Goal: Information Seeking & Learning: Learn about a topic

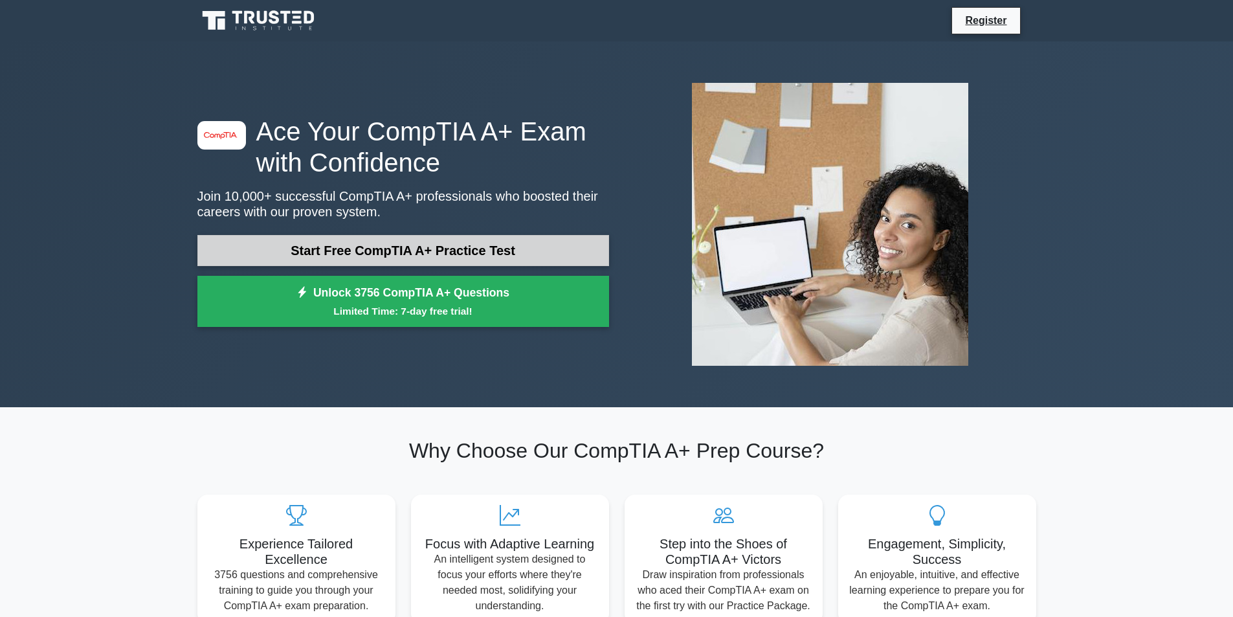
click at [506, 254] on link "Start Free CompTIA A+ Practice Test" at bounding box center [403, 250] width 412 height 31
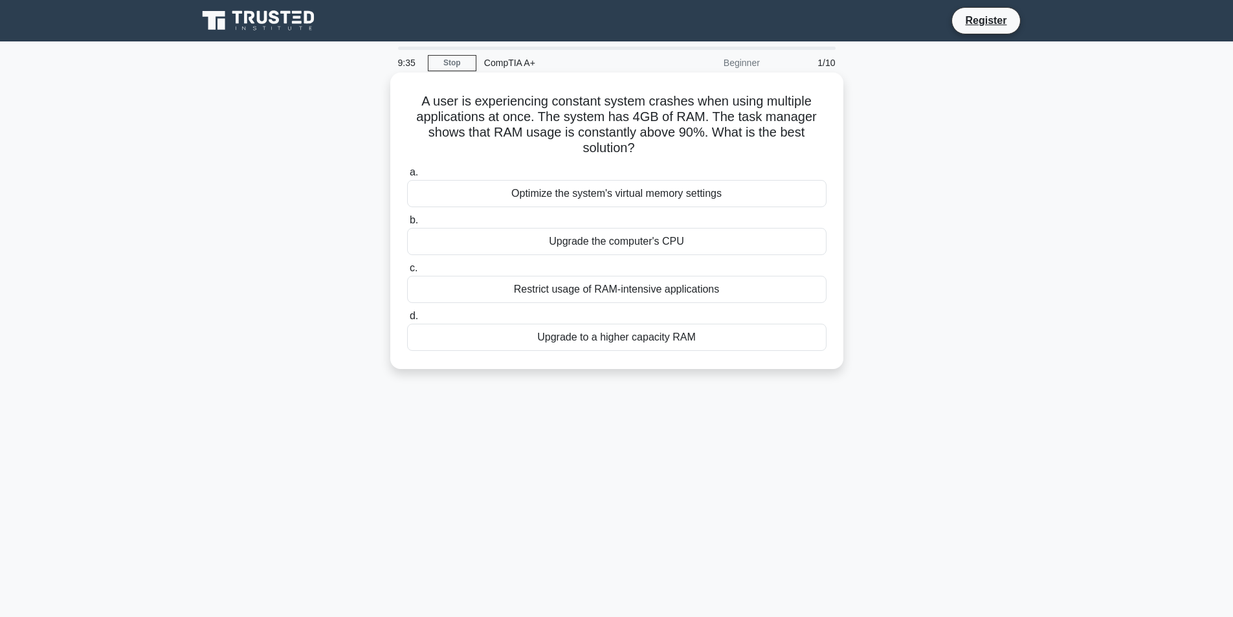
click at [671, 195] on div "Optimize the system's virtual memory settings" at bounding box center [616, 193] width 419 height 27
click at [407, 177] on input "a. Optimize the system's virtual memory settings" at bounding box center [407, 172] width 0 height 8
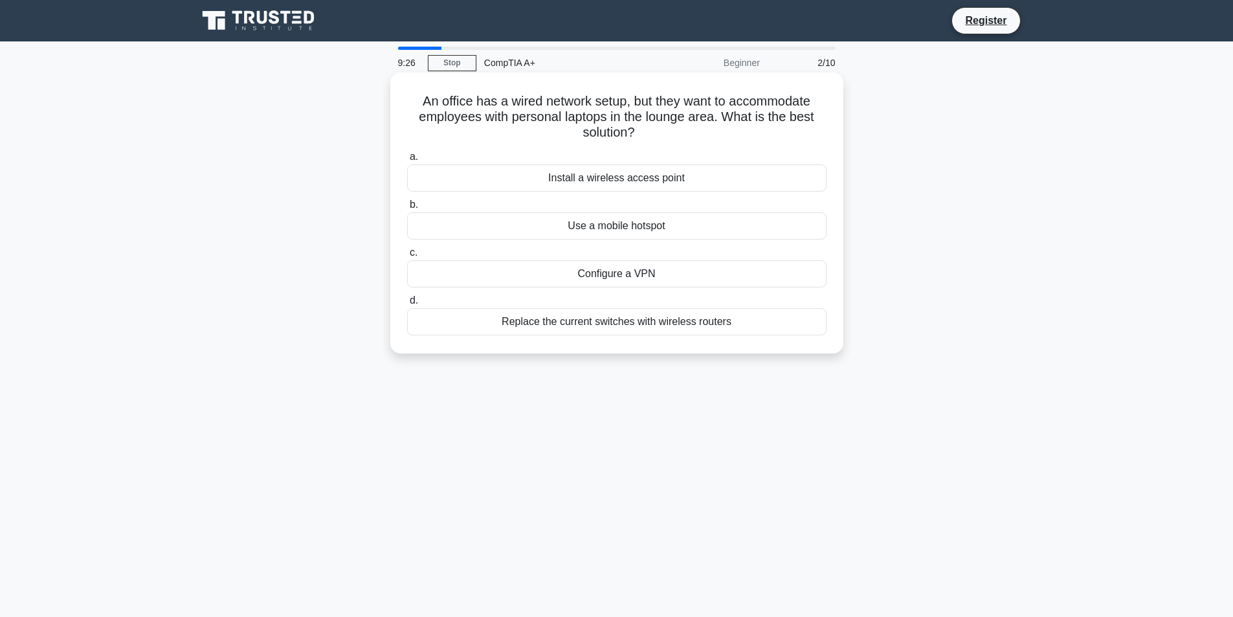
click at [672, 179] on div "Install a wireless access point" at bounding box center [616, 177] width 419 height 27
click at [407, 161] on input "a. Install a wireless access point" at bounding box center [407, 157] width 0 height 8
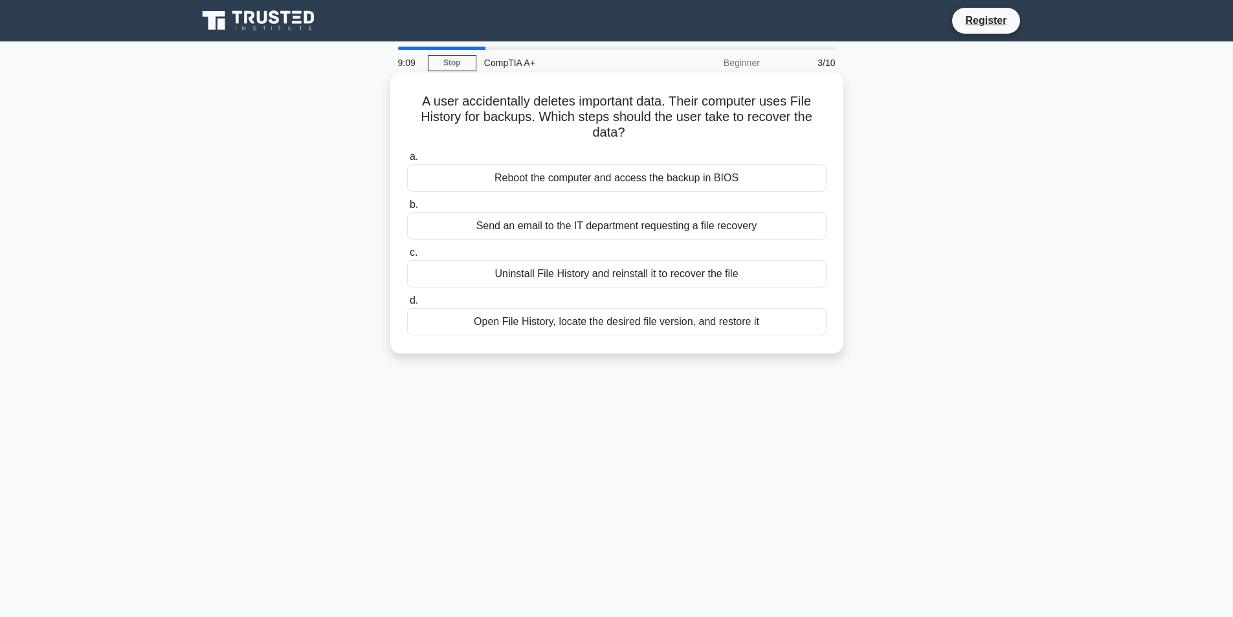
click at [628, 321] on div "Open File History, locate the desired file version, and restore it" at bounding box center [616, 321] width 419 height 27
click at [407, 305] on input "d. Open File History, locate the desired file version, and restore it" at bounding box center [407, 300] width 0 height 8
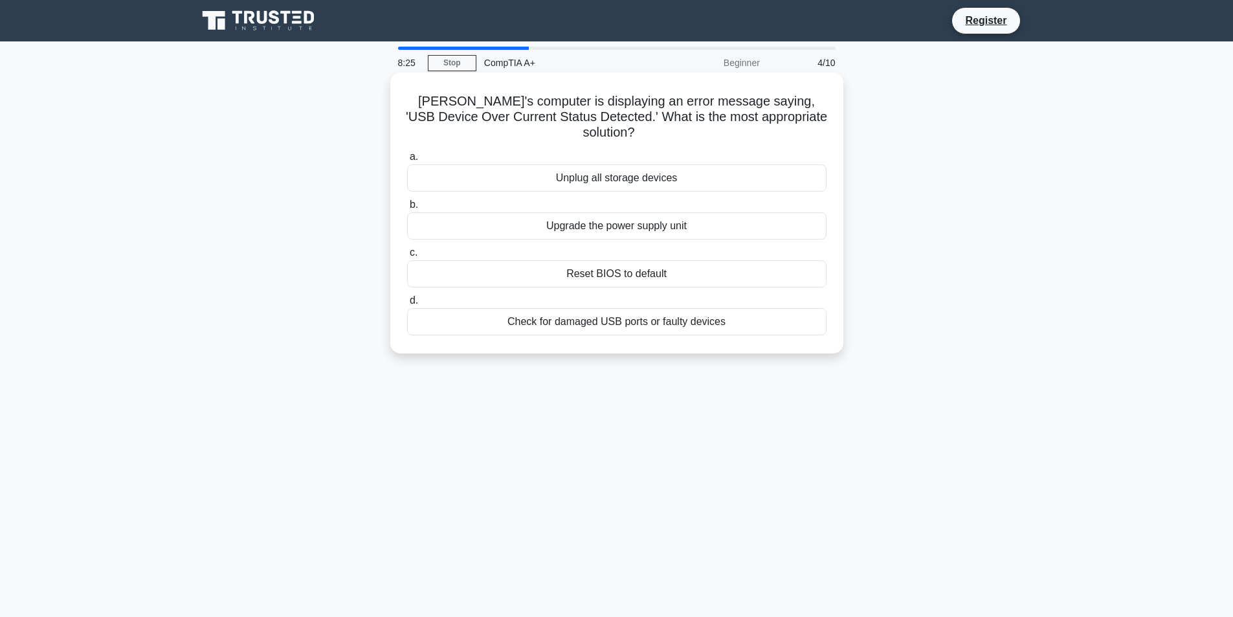
click at [615, 309] on div "Check for damaged USB ports or faulty devices" at bounding box center [616, 321] width 419 height 27
click at [407, 305] on input "d. Check for damaged USB ports or faulty devices" at bounding box center [407, 300] width 0 height 8
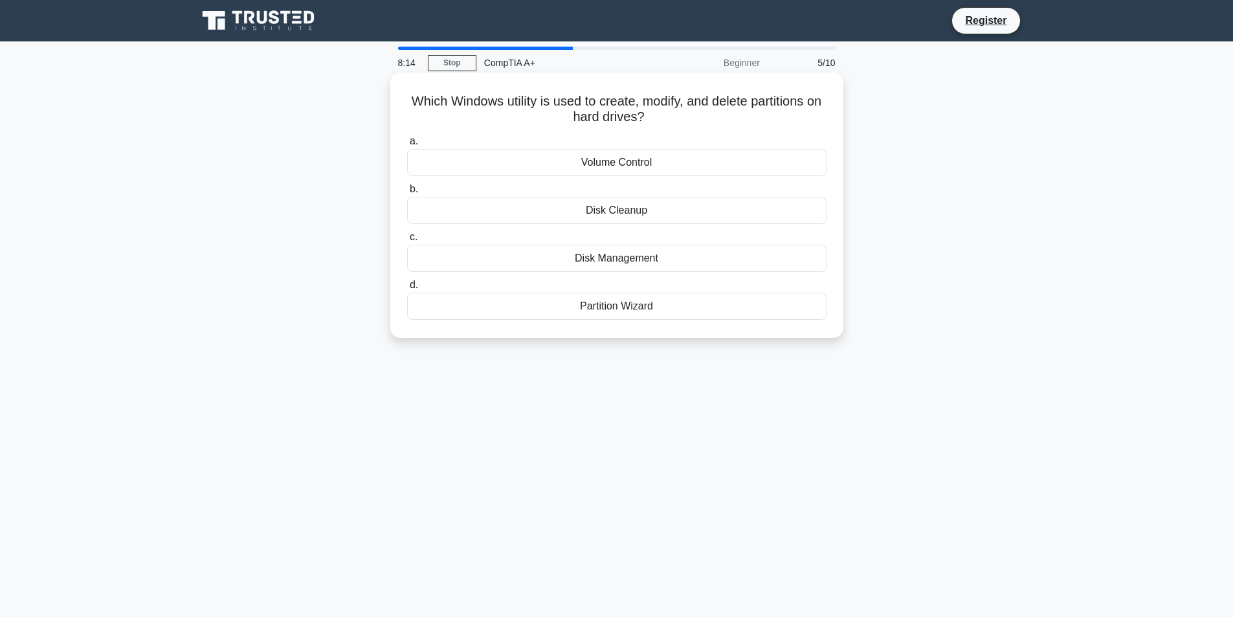
click at [643, 259] on div "Disk Management" at bounding box center [616, 258] width 419 height 27
click at [407, 241] on input "c. Disk Management" at bounding box center [407, 237] width 0 height 8
click at [628, 260] on div "PS/2 port" at bounding box center [616, 258] width 419 height 27
click at [407, 241] on input "c. PS/2 port" at bounding box center [407, 237] width 0 height 8
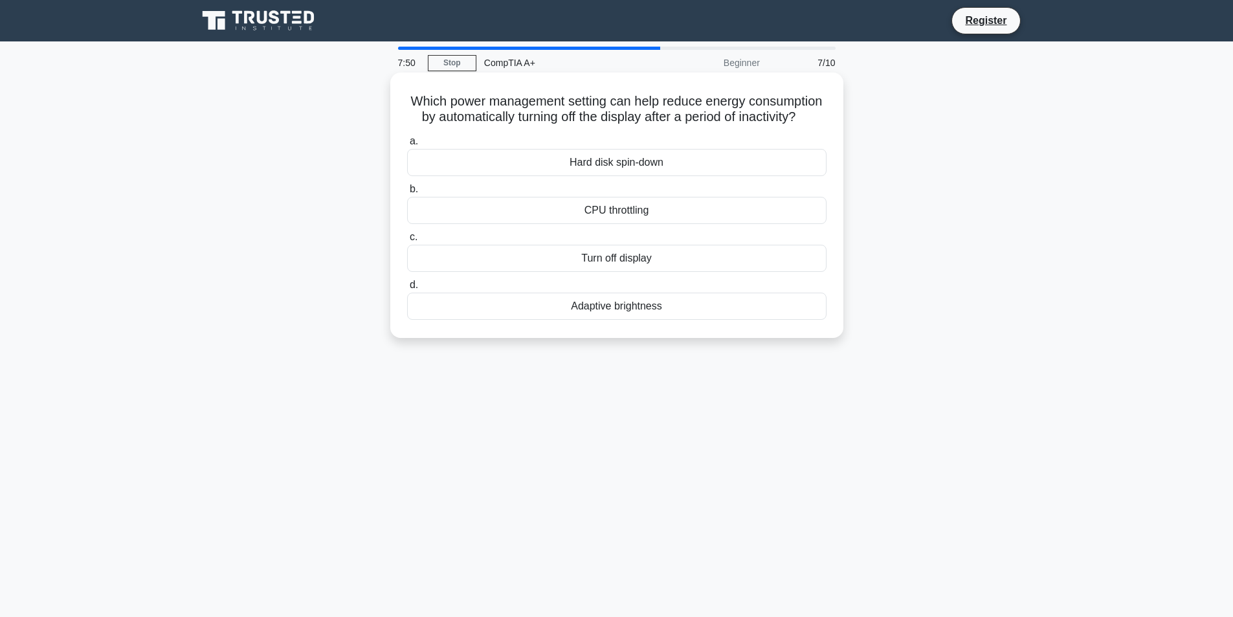
click at [641, 272] on div "Turn off display" at bounding box center [616, 258] width 419 height 27
click at [407, 241] on input "c. Turn off display" at bounding box center [407, 237] width 0 height 8
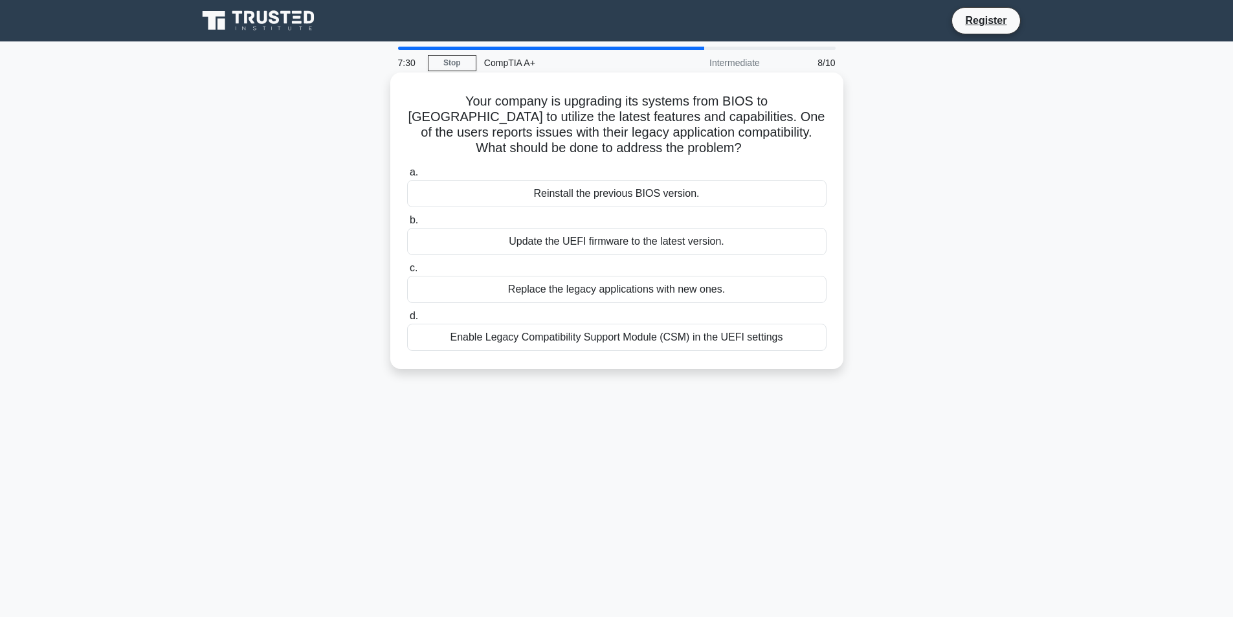
click at [652, 337] on div "Enable Legacy Compatibility Support Module (CSM) in the UEFI settings" at bounding box center [616, 337] width 419 height 27
click at [407, 320] on input "d. Enable Legacy Compatibility Support Module (CSM) in the UEFI settings" at bounding box center [407, 316] width 0 height 8
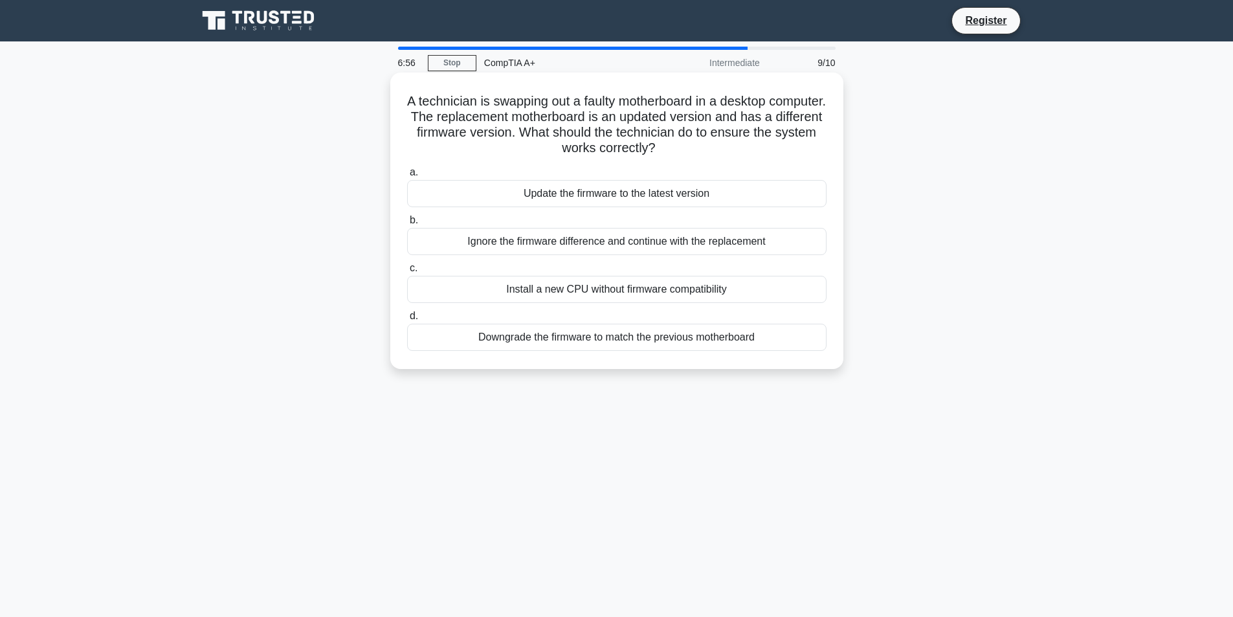
click at [665, 340] on div "Downgrade the firmware to match the previous motherboard" at bounding box center [616, 337] width 419 height 27
click at [407, 320] on input "d. Downgrade the firmware to match the previous motherboard" at bounding box center [407, 316] width 0 height 8
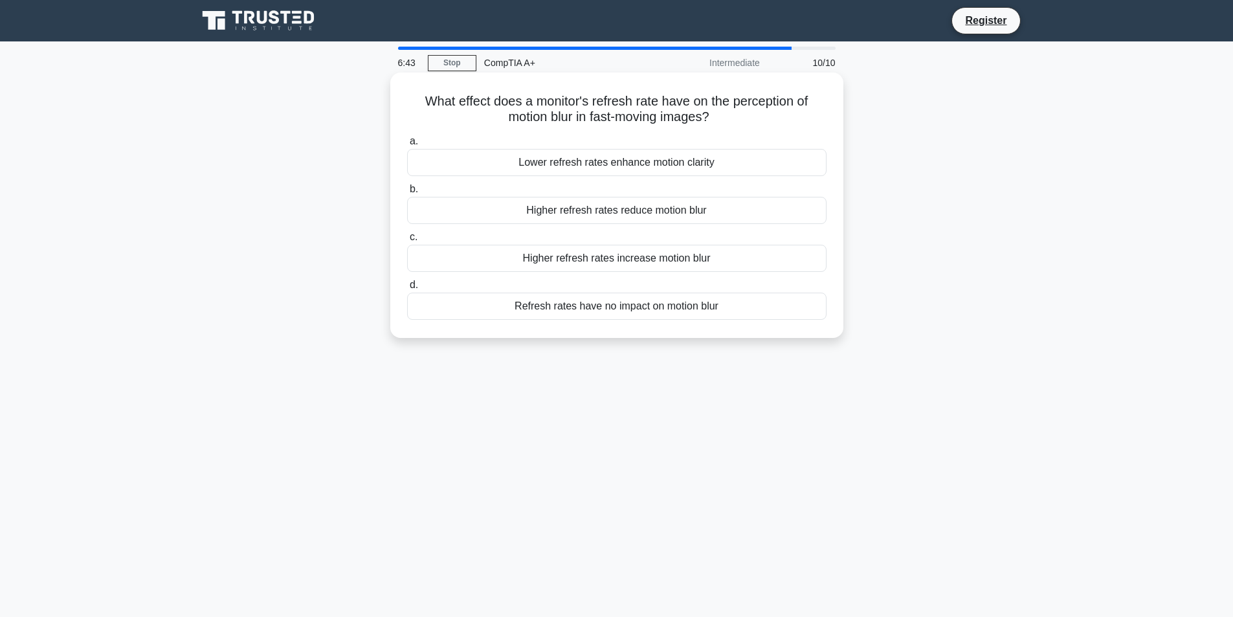
click at [669, 212] on div "Higher refresh rates reduce motion blur" at bounding box center [616, 210] width 419 height 27
click at [407, 193] on input "b. Higher refresh rates reduce motion blur" at bounding box center [407, 189] width 0 height 8
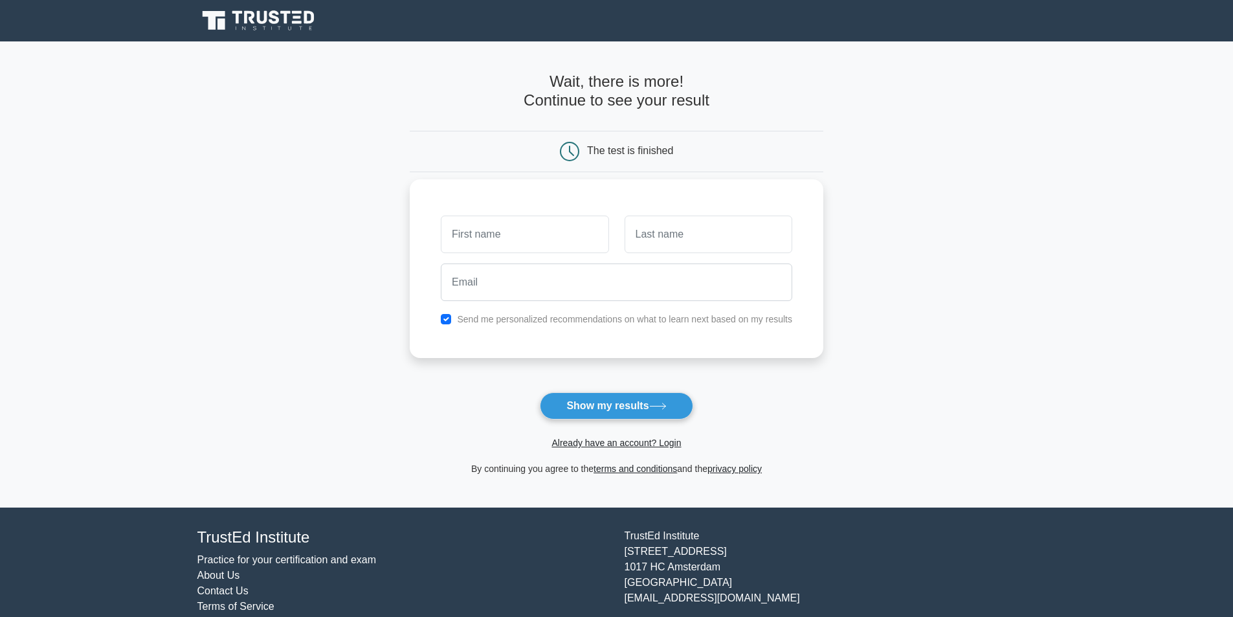
type input "S"
type input "Scott"
drag, startPoint x: 698, startPoint y: 234, endPoint x: 612, endPoint y: 239, distance: 86.3
click at [612, 239] on div "Scott Scott" at bounding box center [616, 234] width 367 height 48
type input "L"
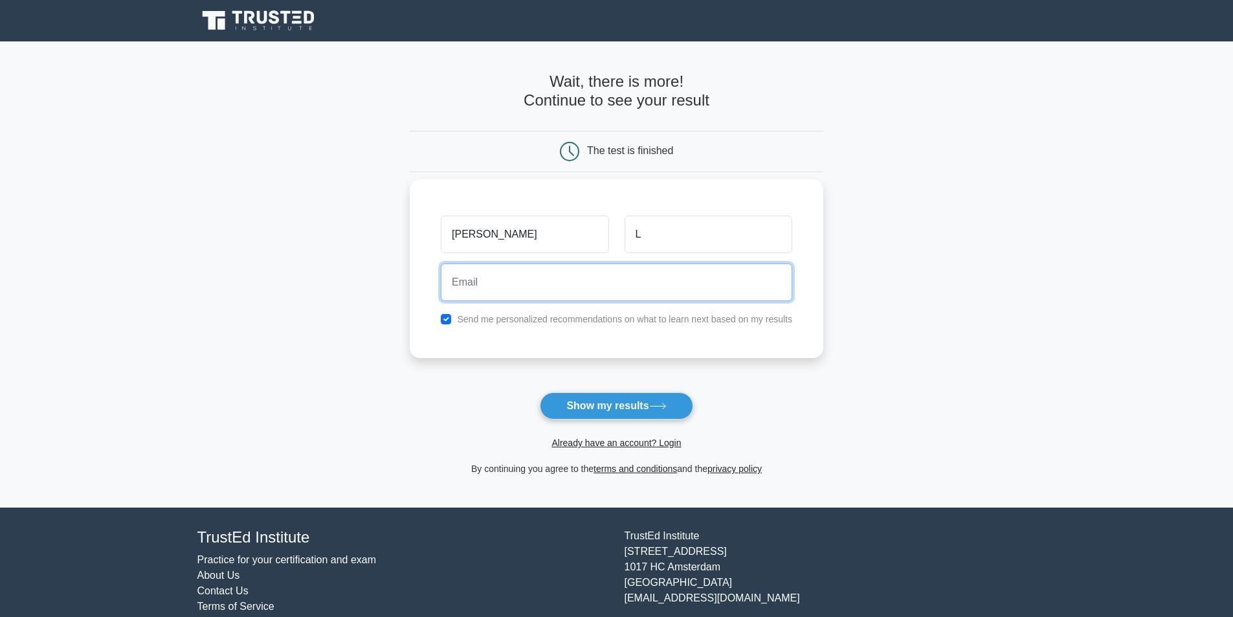
click at [667, 283] on input "email" at bounding box center [616, 282] width 351 height 38
click at [540, 392] on button "Show my results" at bounding box center [616, 405] width 153 height 27
type input "dslopez09@yahoo.com"
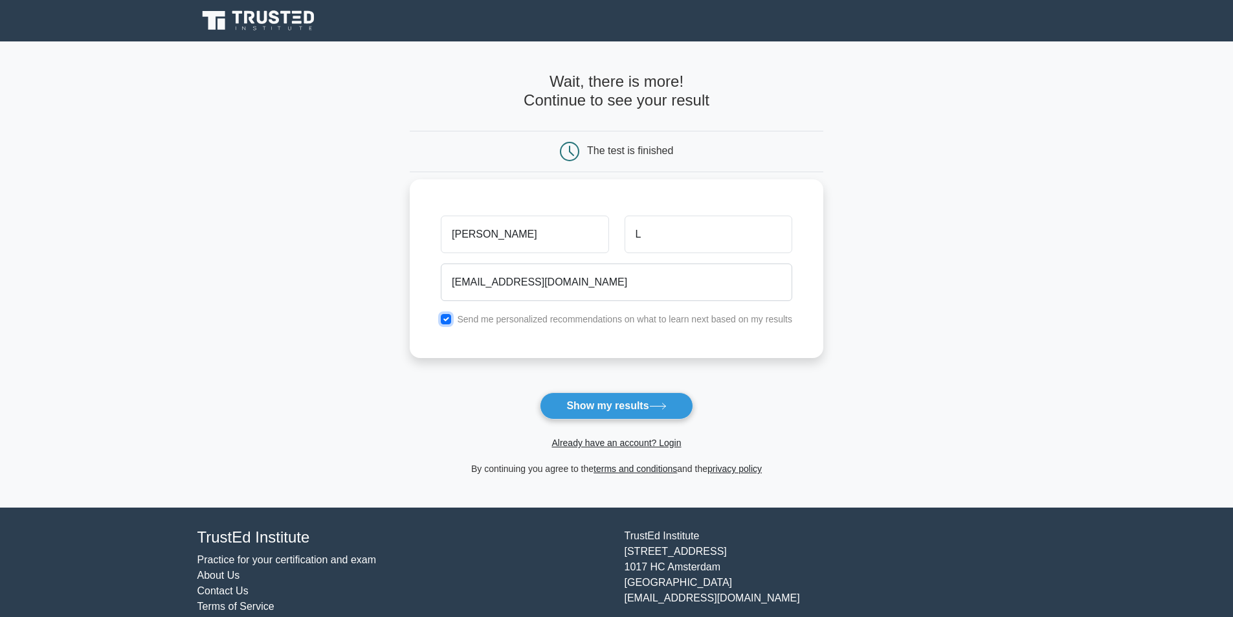
click at [449, 317] on input "checkbox" at bounding box center [446, 319] width 10 height 10
checkbox input "false"
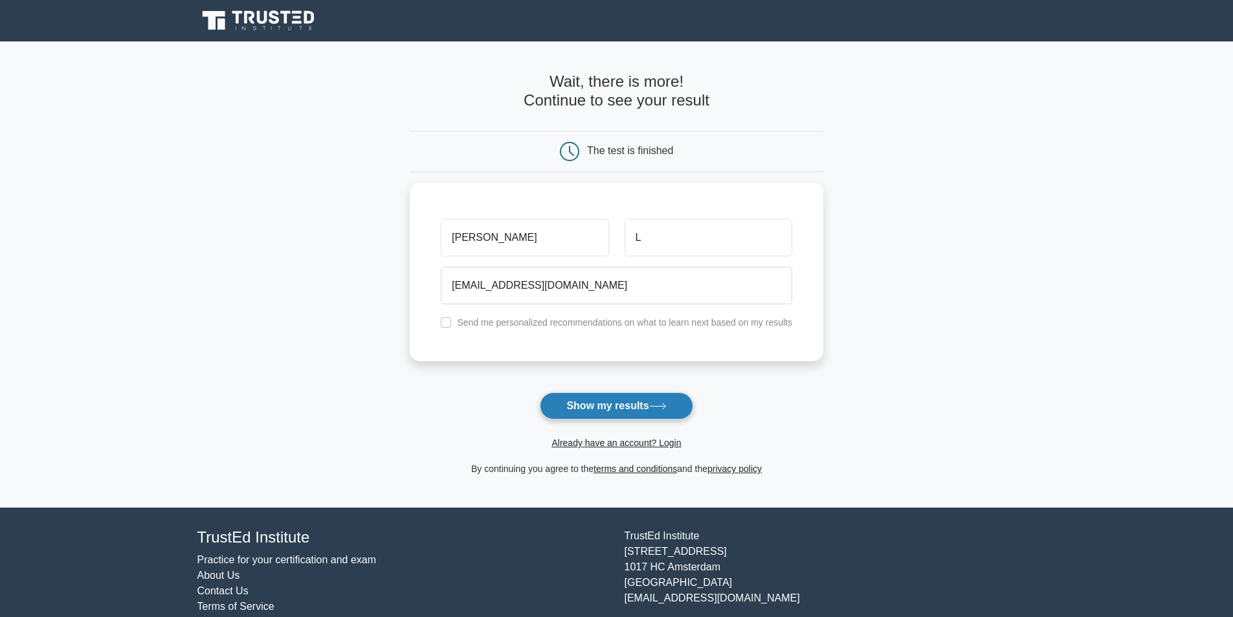
click at [632, 402] on button "Show my results" at bounding box center [616, 405] width 153 height 27
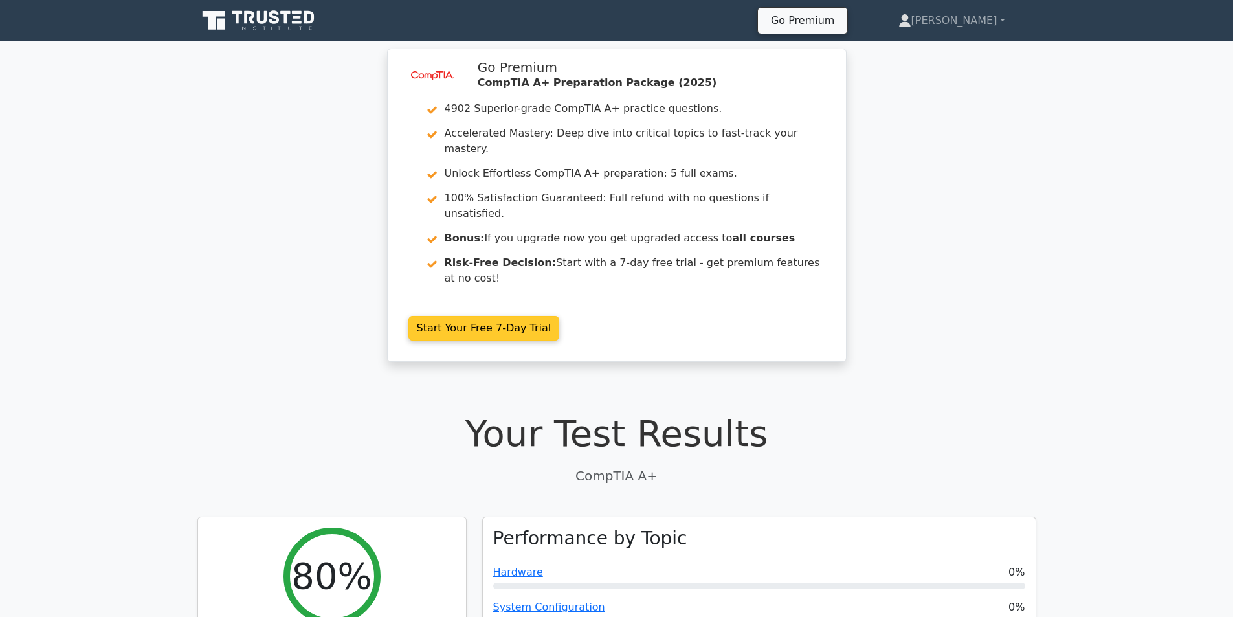
click at [457, 316] on link "Start Your Free 7-Day Trial" at bounding box center [483, 328] width 151 height 25
